Goal: Information Seeking & Learning: Learn about a topic

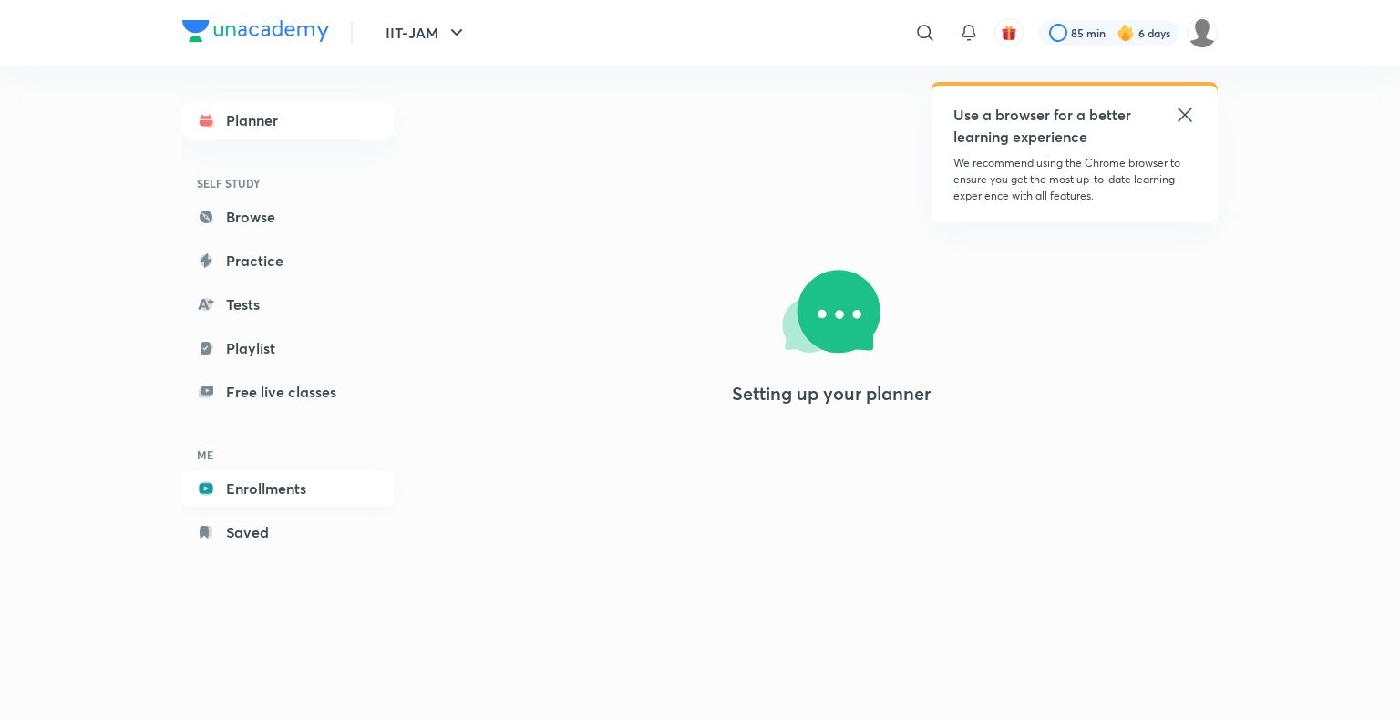
click at [275, 482] on link "Enrollments" at bounding box center [287, 488] width 211 height 36
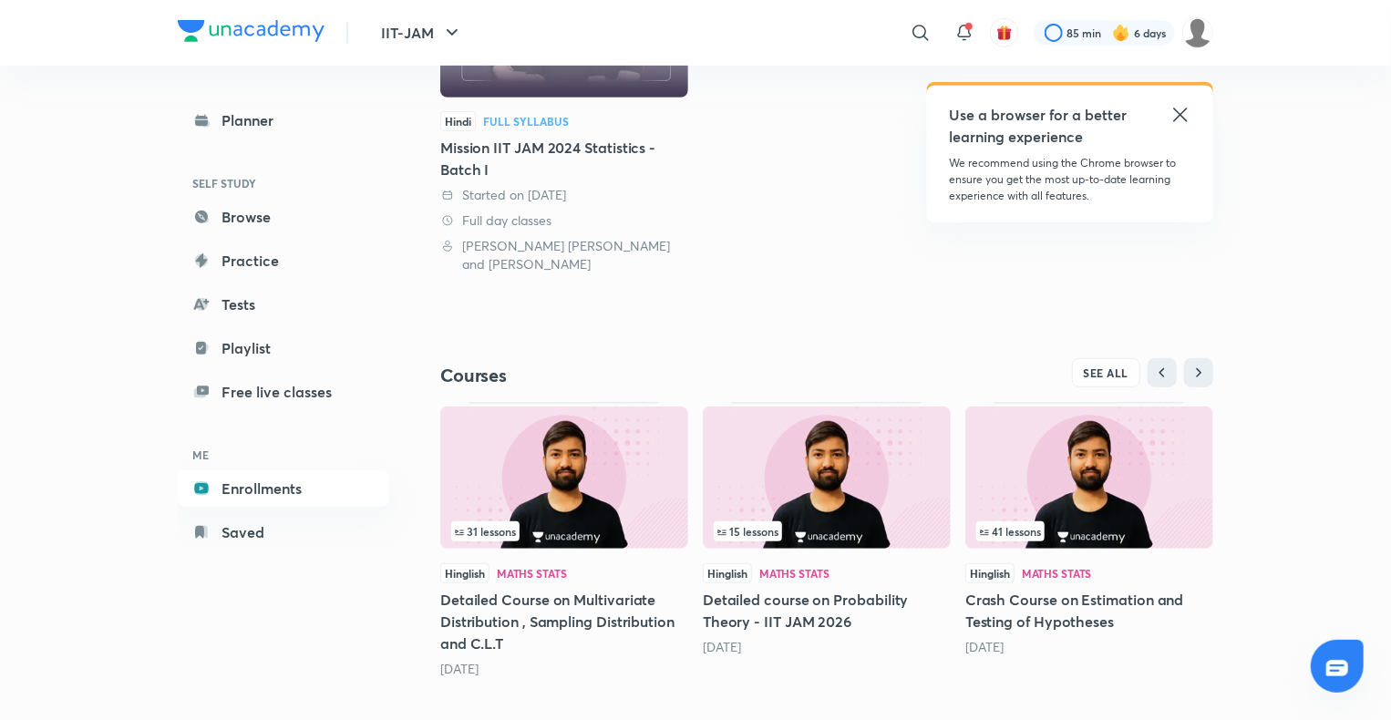
scroll to position [350, 0]
click at [301, 490] on link "Enrollments" at bounding box center [283, 488] width 211 height 36
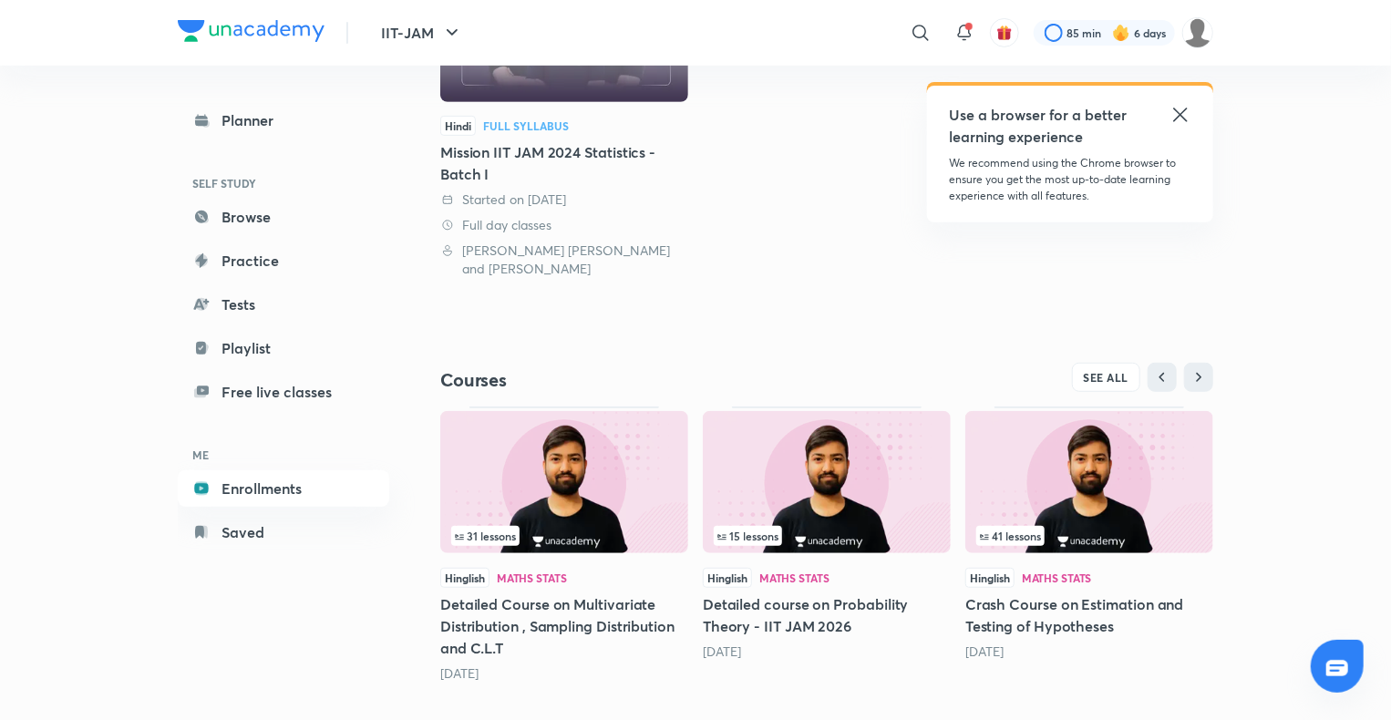
scroll to position [351, 0]
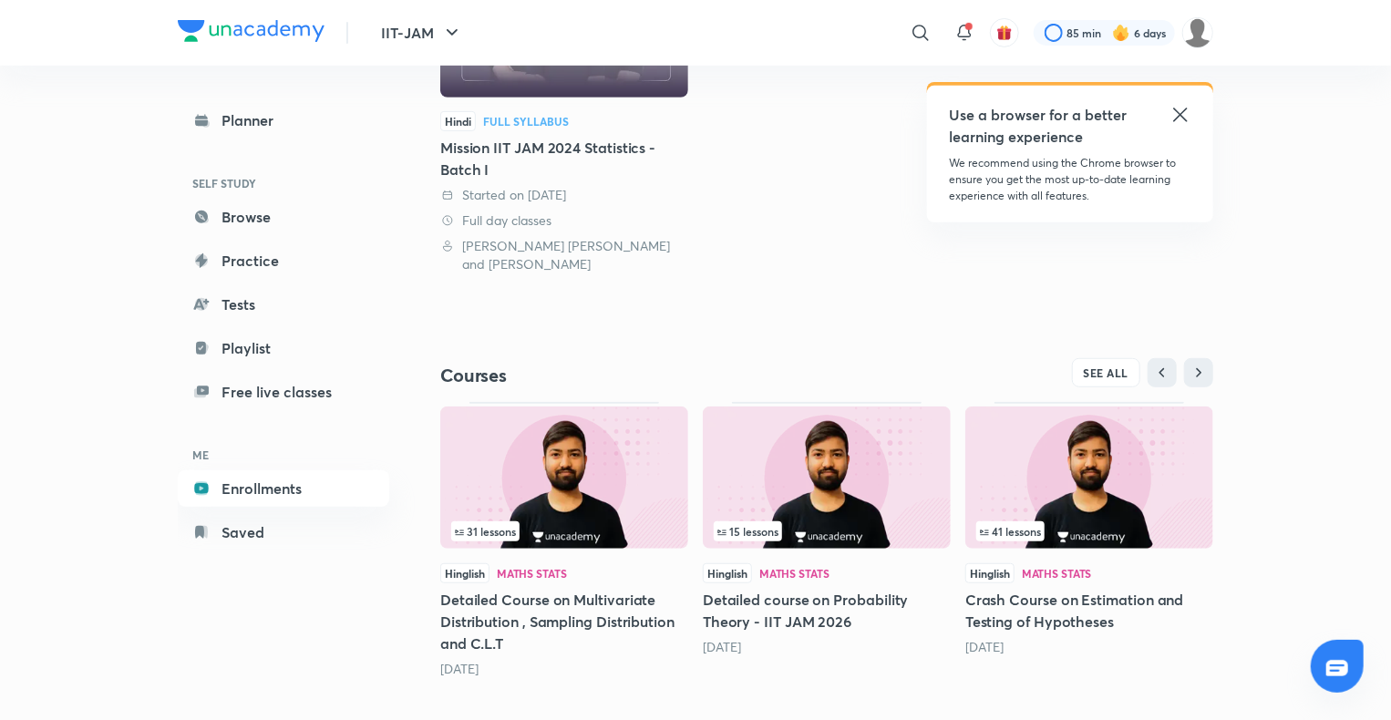
click at [1104, 488] on img at bounding box center [1089, 477] width 248 height 142
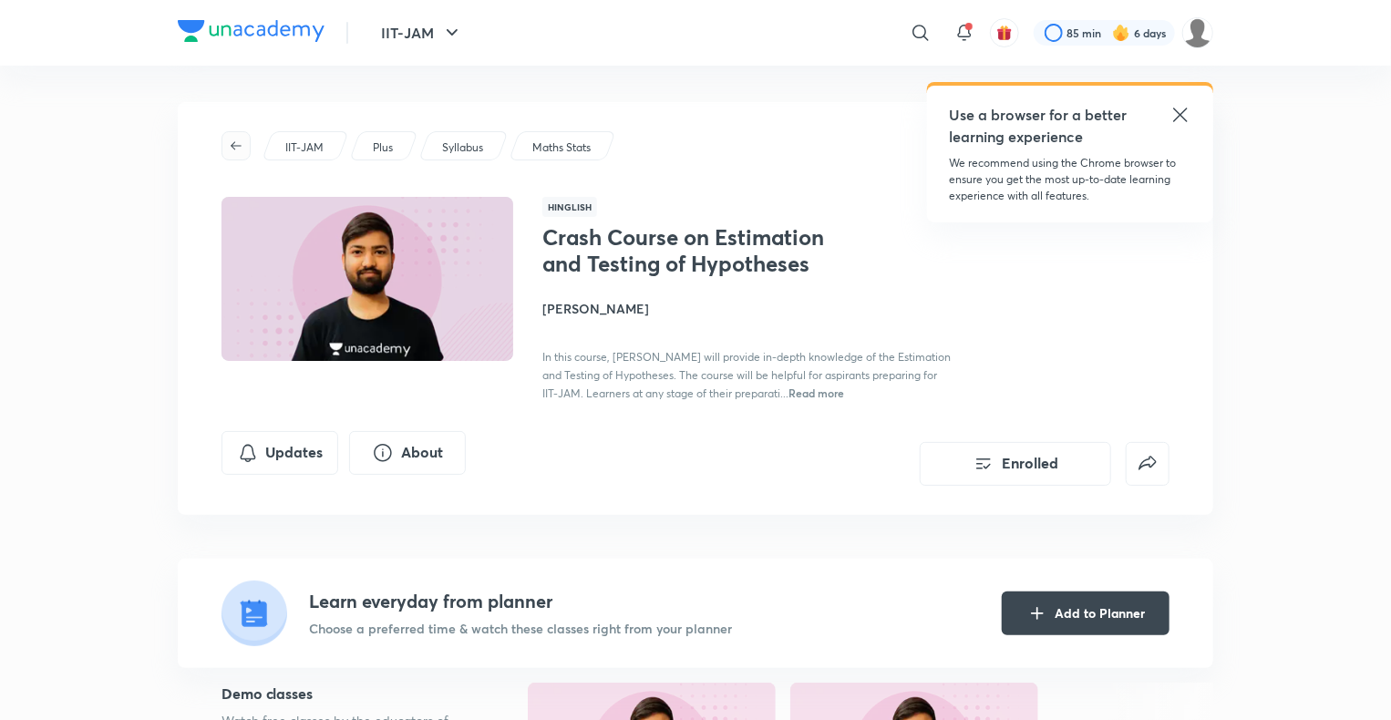
click at [233, 142] on icon "button" at bounding box center [236, 145] width 11 height 8
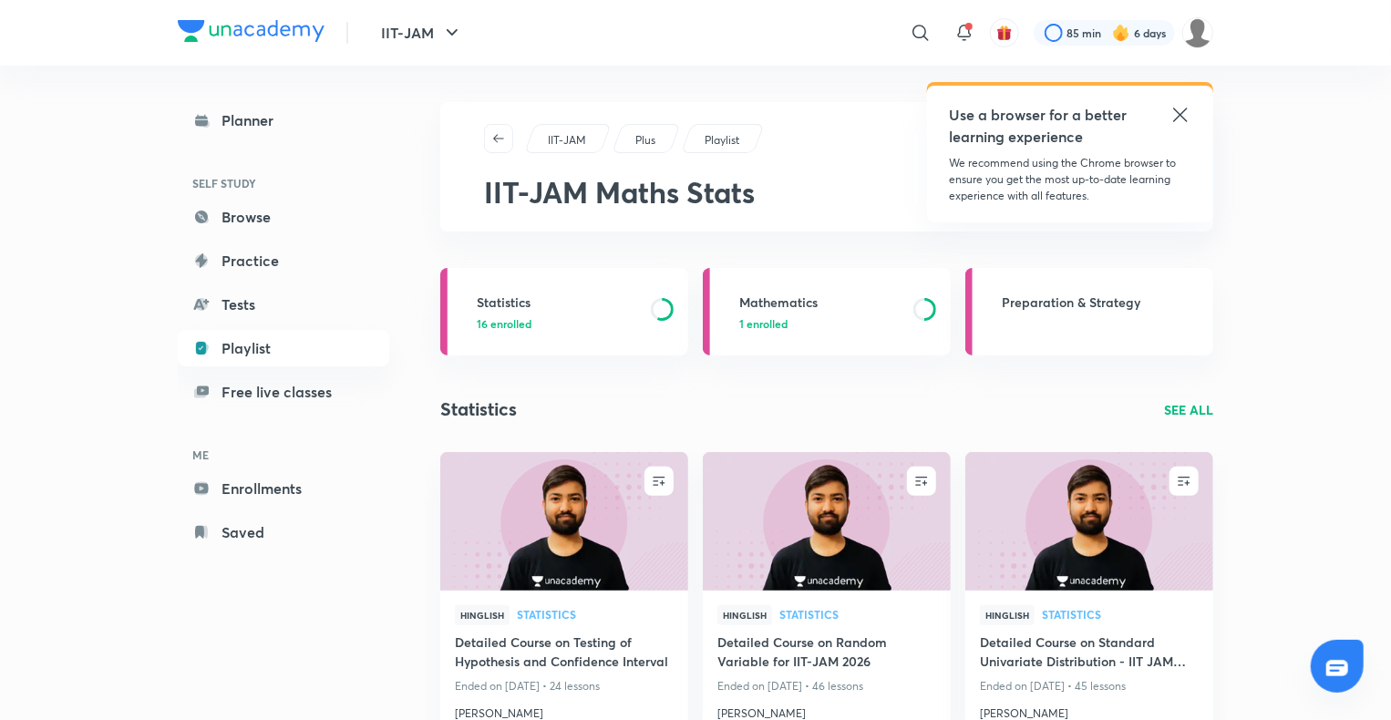
click at [1181, 118] on icon at bounding box center [1180, 115] width 22 height 22
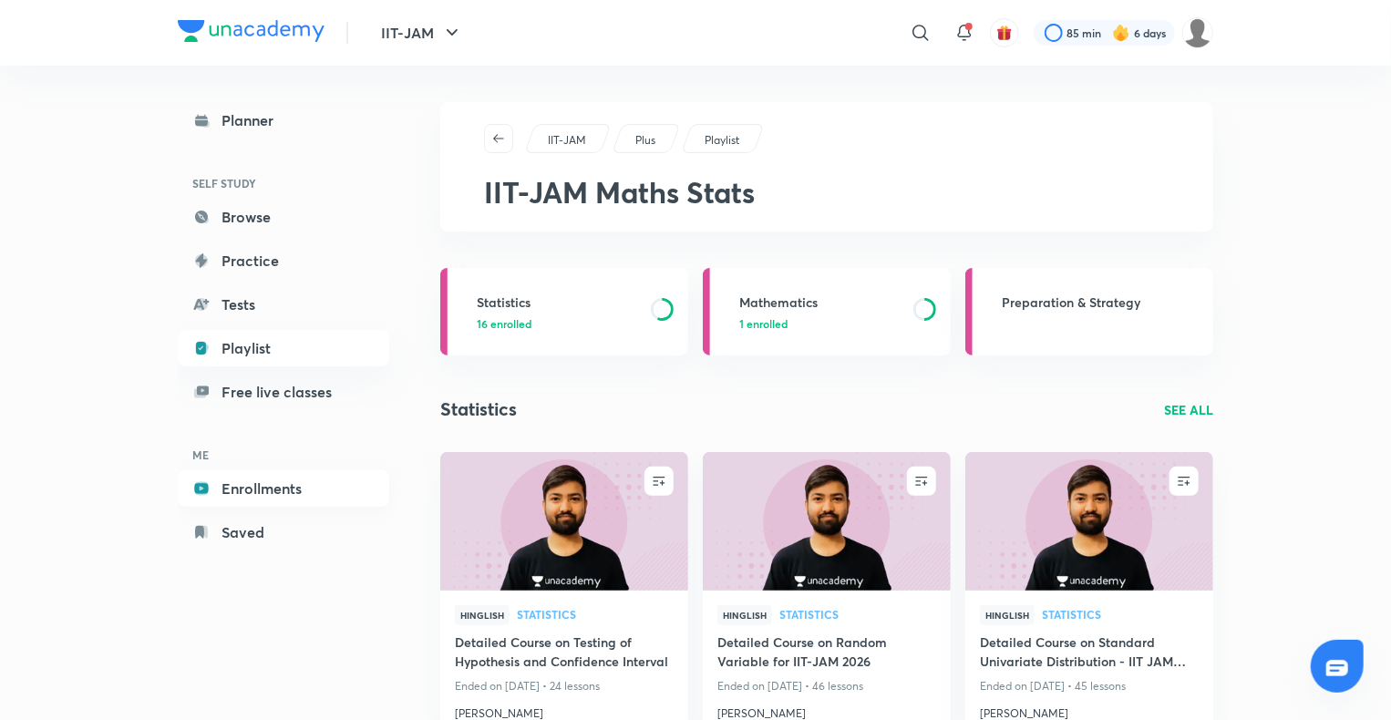
click at [293, 489] on link "Enrollments" at bounding box center [283, 488] width 211 height 36
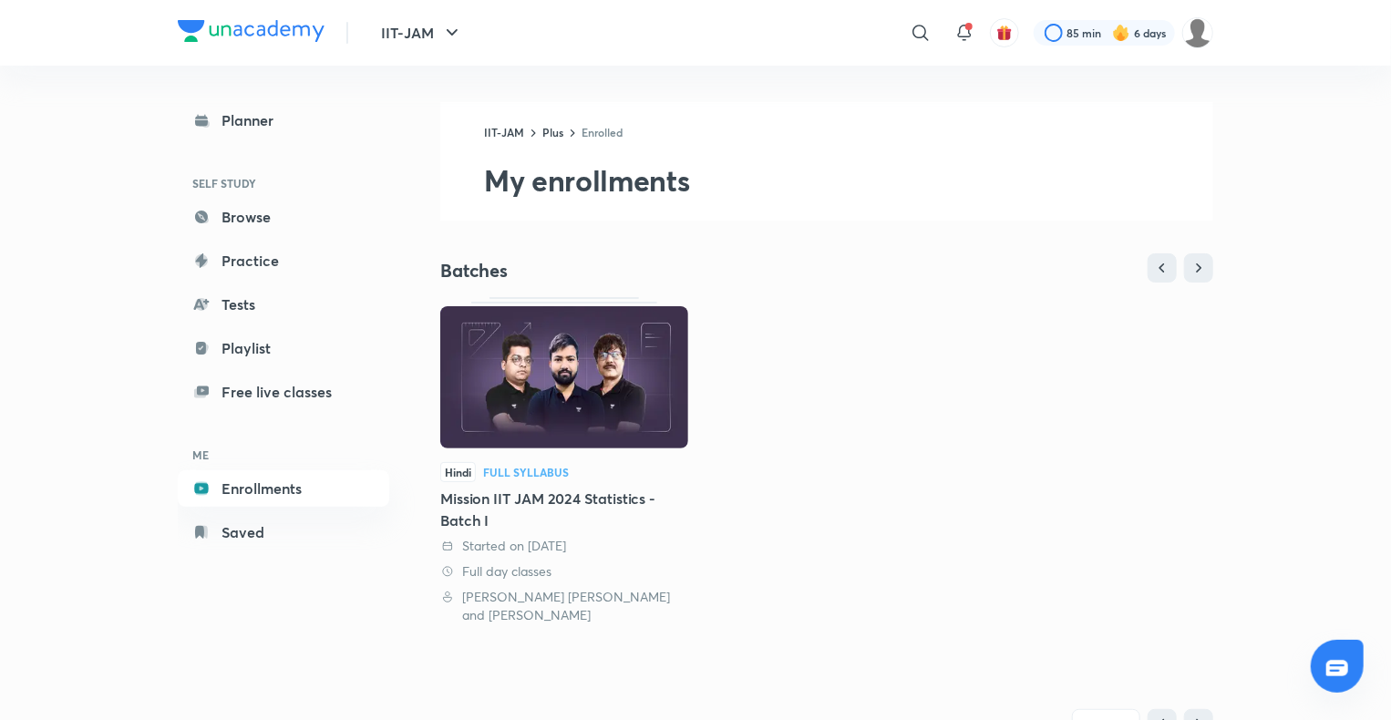
scroll to position [351, 0]
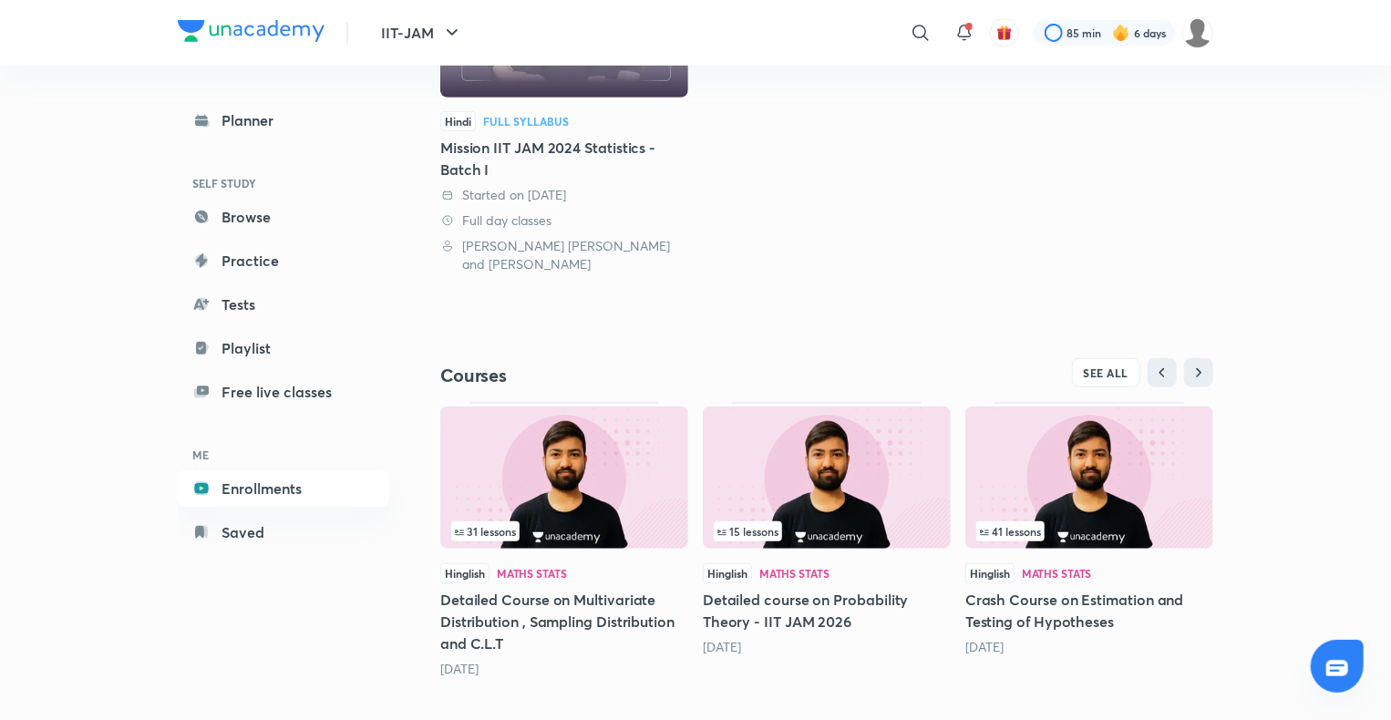
click at [563, 470] on img at bounding box center [564, 477] width 248 height 142
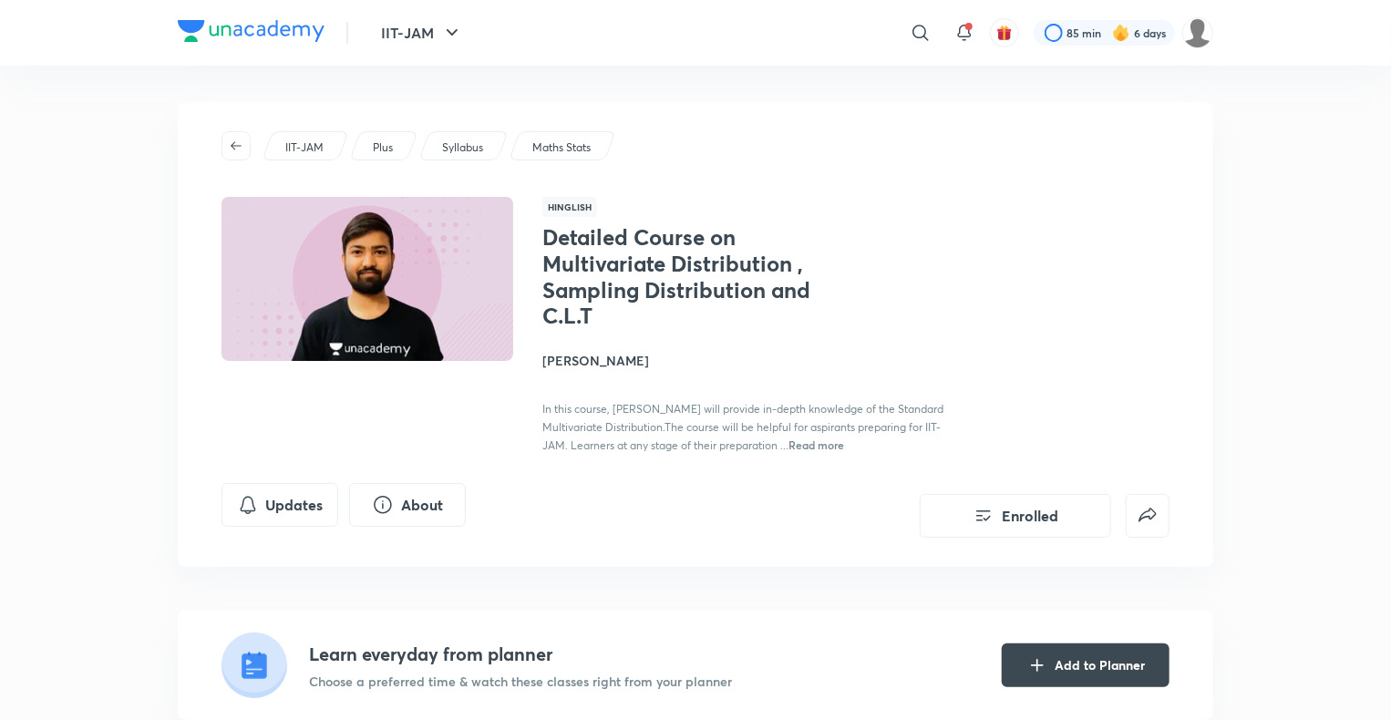
click at [601, 354] on h4 "[PERSON_NAME]" at bounding box center [746, 360] width 408 height 19
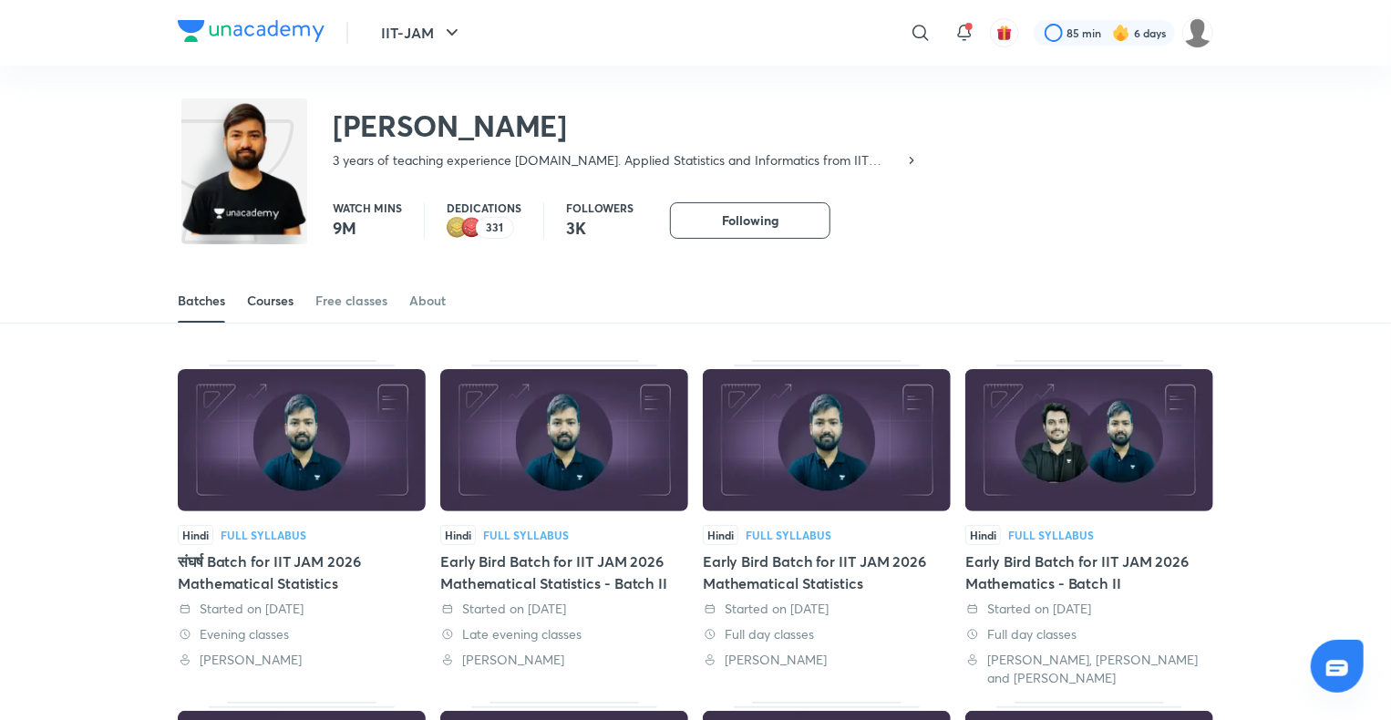
click at [270, 303] on div "Courses" at bounding box center [270, 301] width 46 height 18
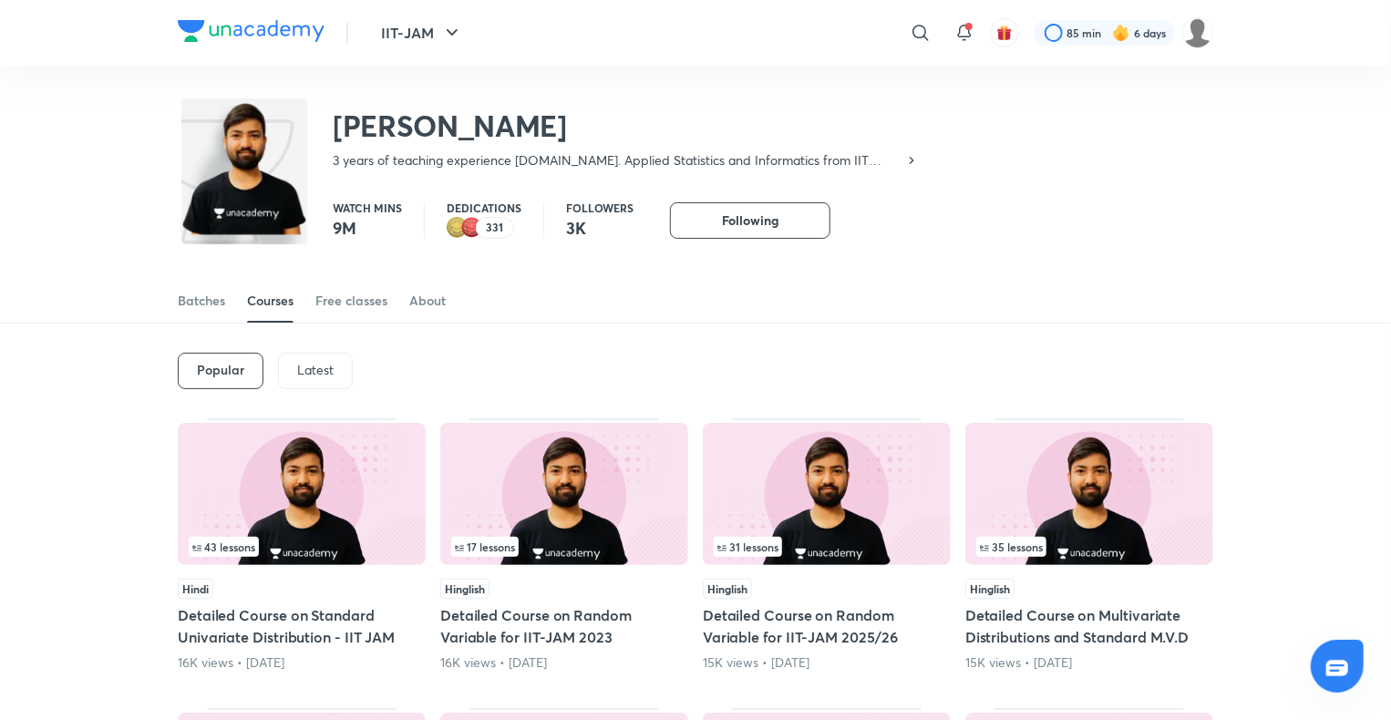
click at [308, 372] on p "Latest" at bounding box center [315, 370] width 36 height 15
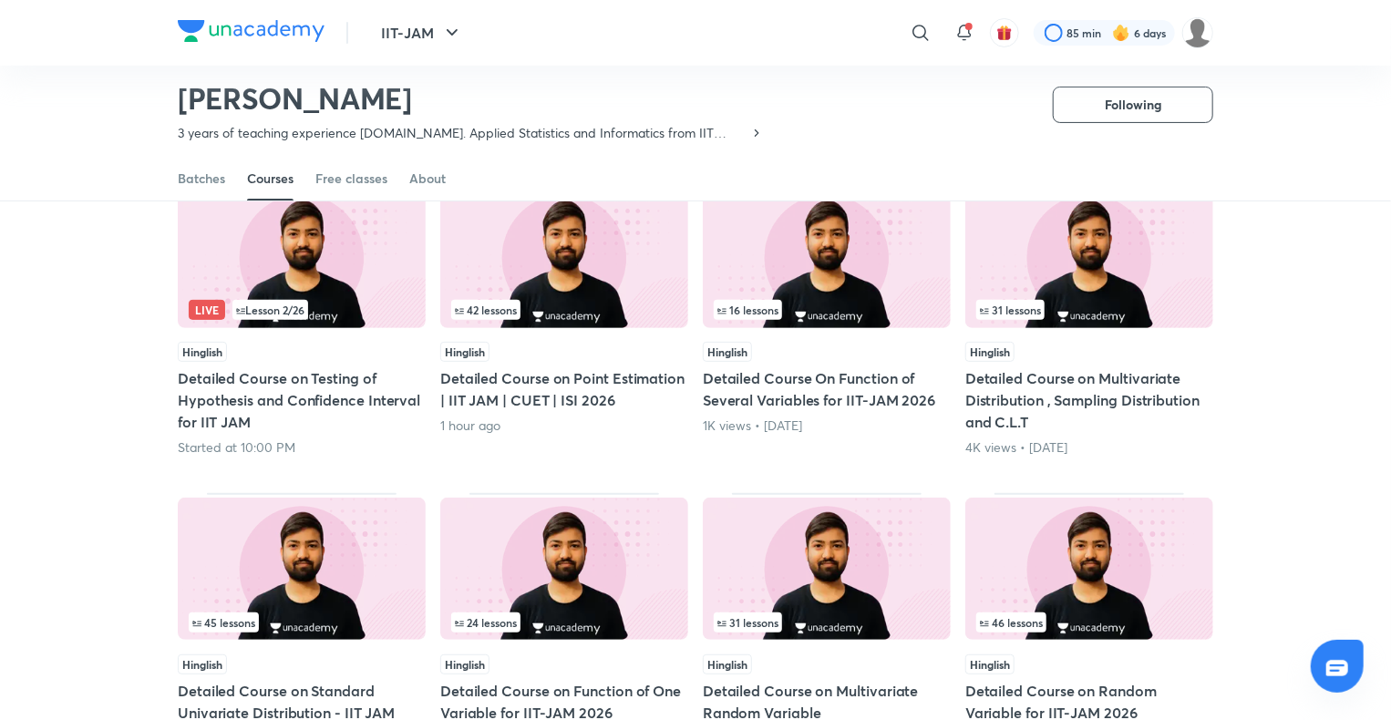
scroll to position [182, 0]
click at [587, 289] on img at bounding box center [564, 257] width 248 height 142
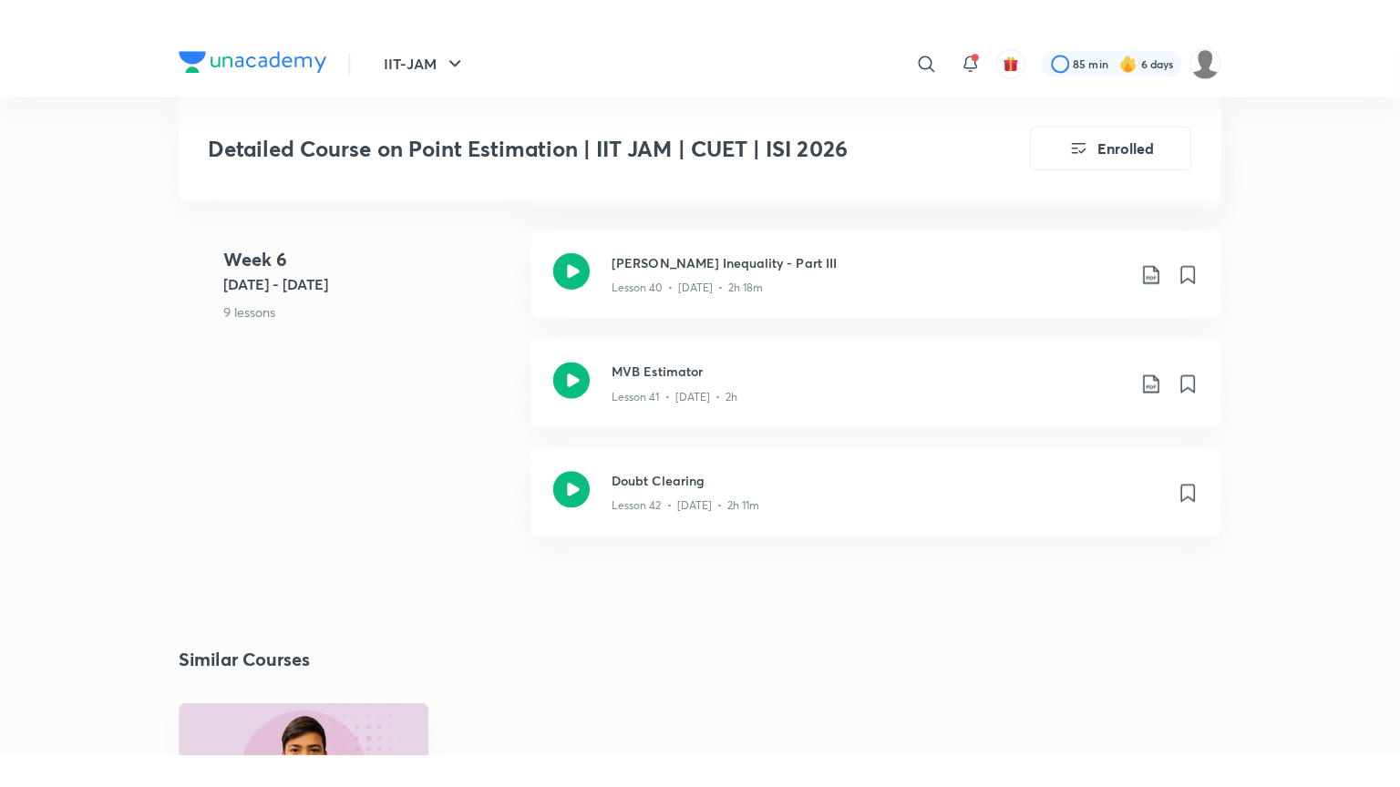
scroll to position [5814, 0]
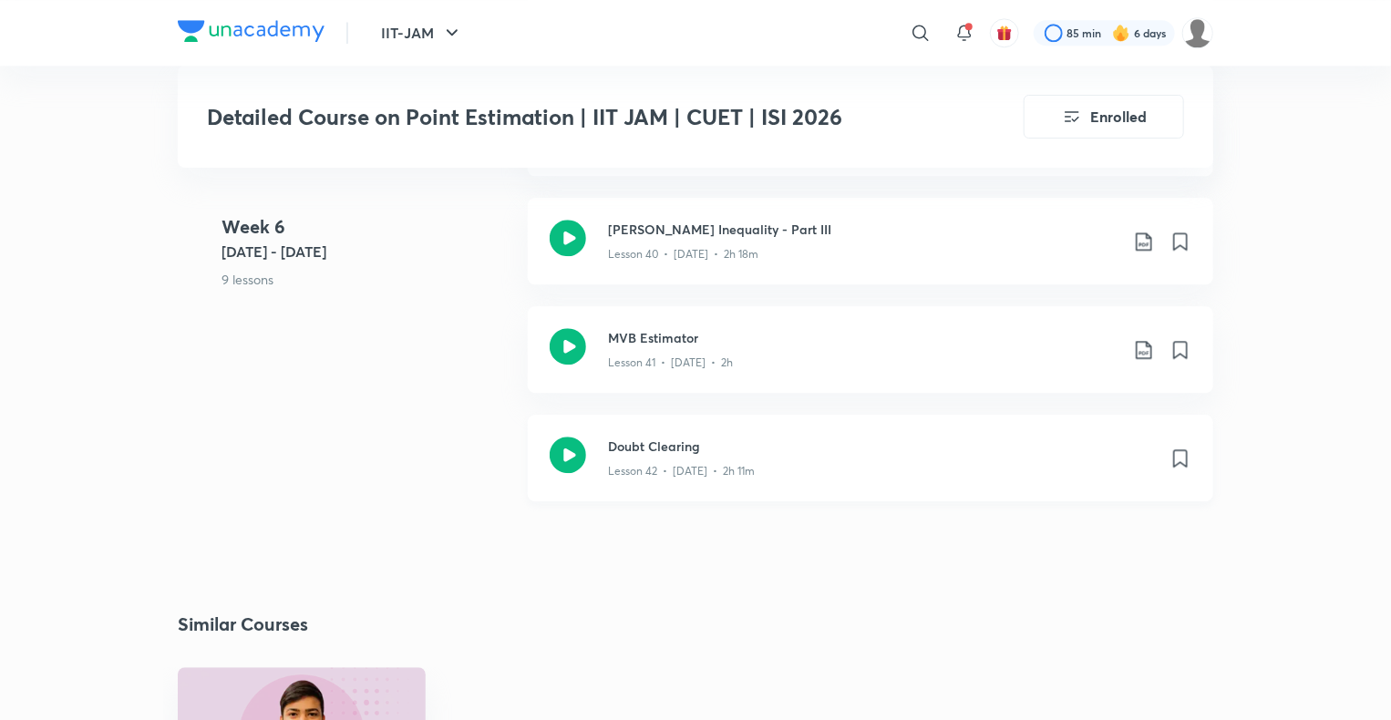
click at [673, 443] on h3 "Doubt Clearing" at bounding box center [881, 446] width 547 height 19
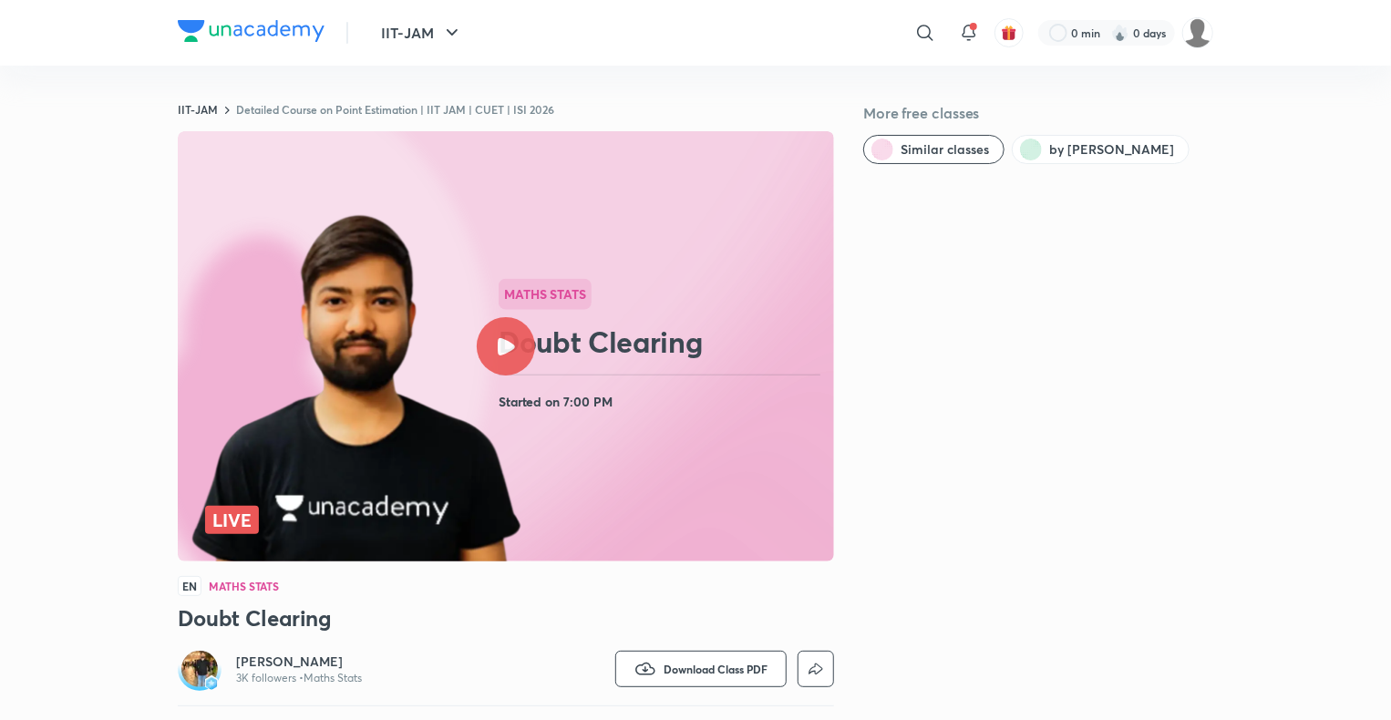
click at [498, 344] on icon at bounding box center [506, 346] width 17 height 17
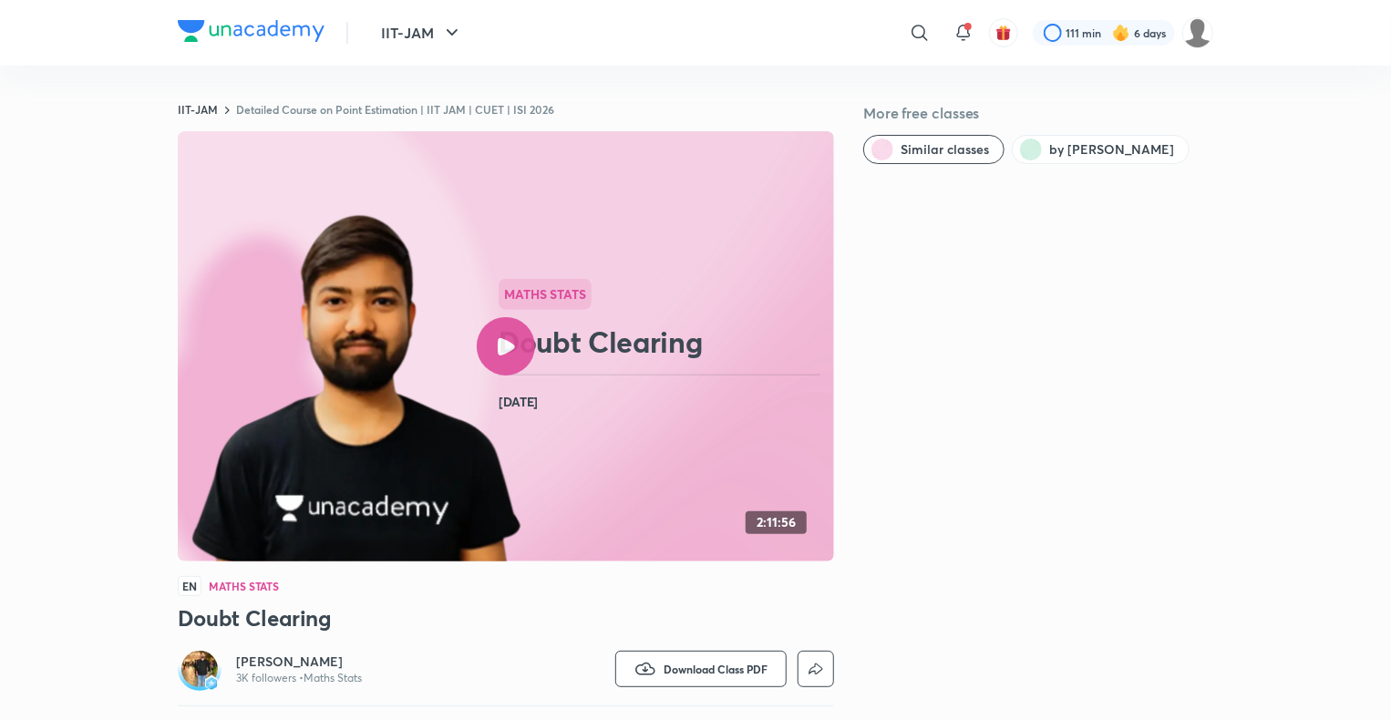
click at [506, 348] on icon at bounding box center [506, 346] width 17 height 17
